Goal: Transaction & Acquisition: Download file/media

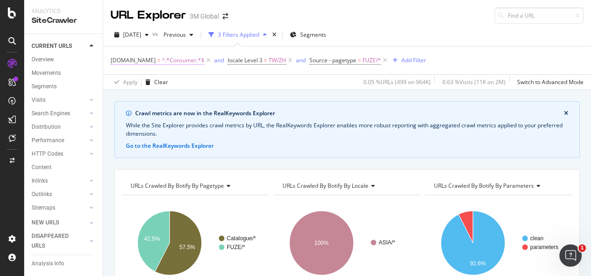
click at [189, 61] on span "^.*Consumer.*$" at bounding box center [183, 60] width 43 height 13
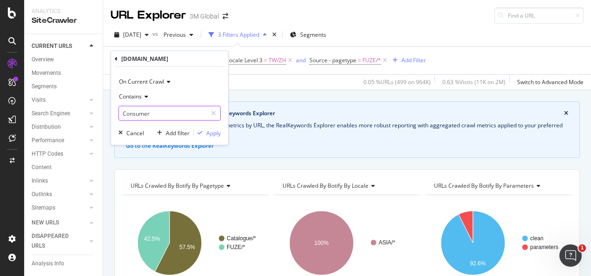
drag, startPoint x: 158, startPoint y: 114, endPoint x: 152, endPoint y: 111, distance: 6.7
click at [158, 114] on input "Consumer" at bounding box center [163, 113] width 88 height 15
type input "Safety"
click at [213, 128] on button "Apply" at bounding box center [207, 132] width 27 height 9
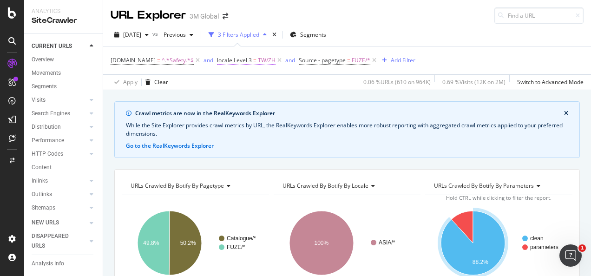
click at [260, 65] on span "TW/ZH" at bounding box center [267, 60] width 18 height 13
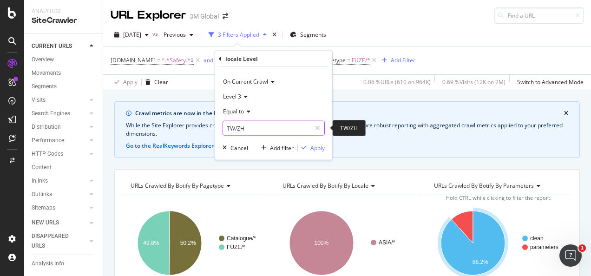
click at [244, 124] on input "TW/ZH" at bounding box center [267, 128] width 88 height 15
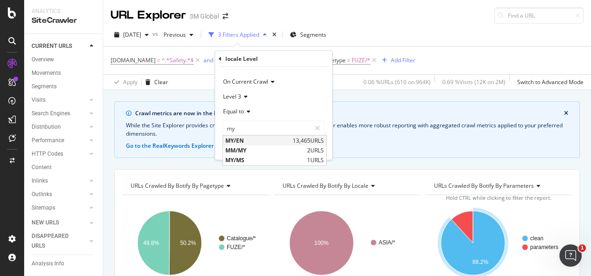
click at [258, 142] on span "MY/EN" at bounding box center [257, 141] width 65 height 8
type input "MY/EN"
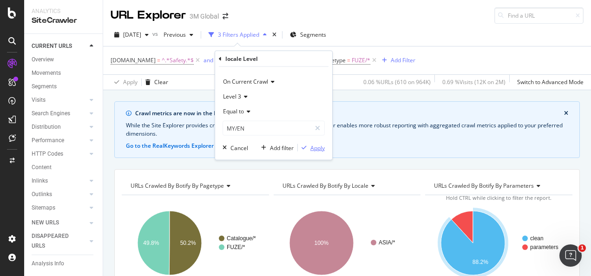
click at [314, 147] on div "Apply" at bounding box center [317, 148] width 14 height 8
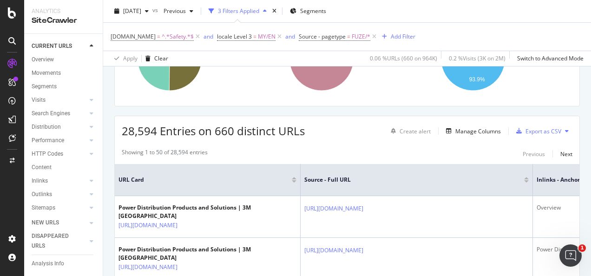
scroll to position [186, 0]
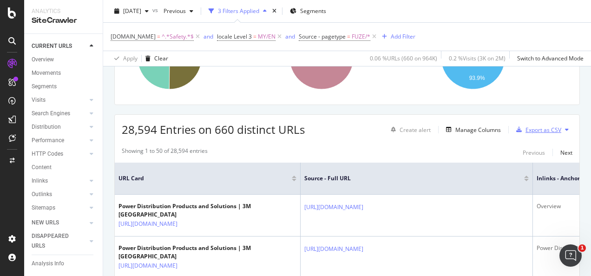
click at [547, 128] on div "Export as CSV" at bounding box center [543, 130] width 36 height 8
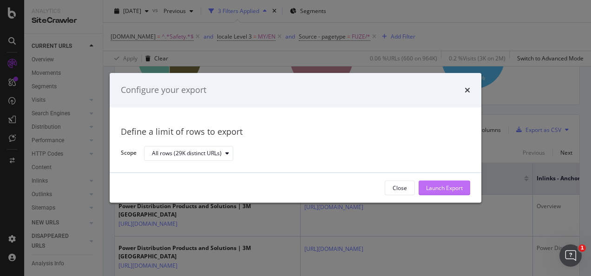
click at [442, 182] on div "Launch Export" at bounding box center [444, 188] width 37 height 14
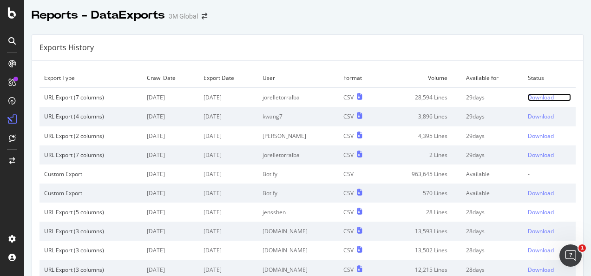
click at [533, 98] on div "Download" at bounding box center [541, 97] width 26 height 8
